Goal: Task Accomplishment & Management: Manage account settings

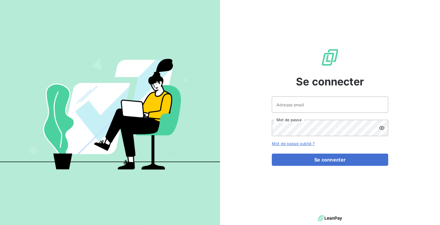
click at [295, 113] on div "Adresse email Mot de passe" at bounding box center [330, 116] width 116 height 40
click at [301, 107] on input "Adresse email" at bounding box center [330, 104] width 116 height 16
type input "admin@tecnifibre"
click at [272, 153] on button "Se connecter" at bounding box center [330, 159] width 116 height 12
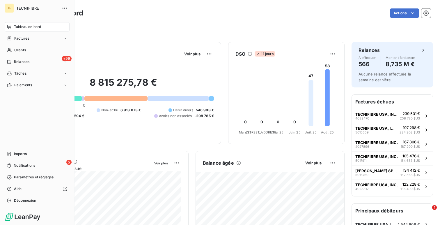
click at [9, 206] on div "TE TECNIFIBRE Tableau de bord Factures Clients +99 Relances Tâches Paiements Im…" at bounding box center [37, 112] width 75 height 225
click at [19, 200] on span "Déconnexion" at bounding box center [25, 200] width 22 height 5
